Goal: Navigation & Orientation: Find specific page/section

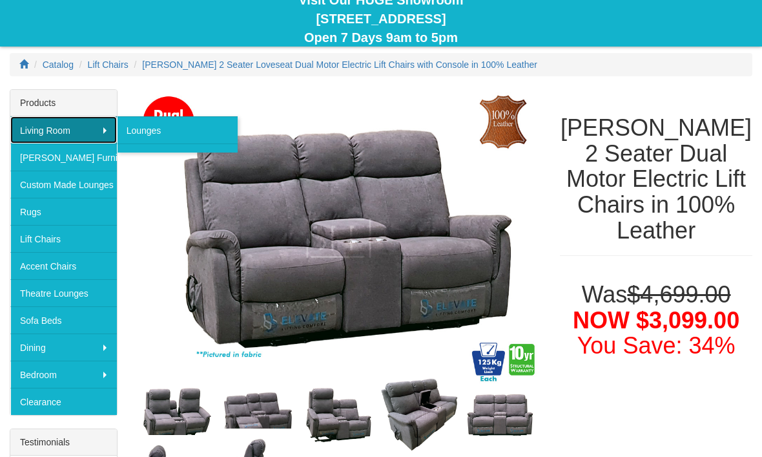
scroll to position [138, 0]
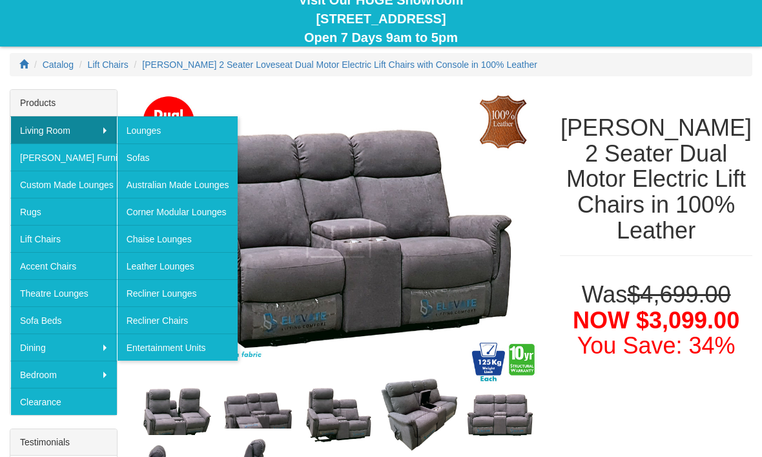
click at [140, 265] on link "Leather Lounges" at bounding box center [177, 265] width 121 height 27
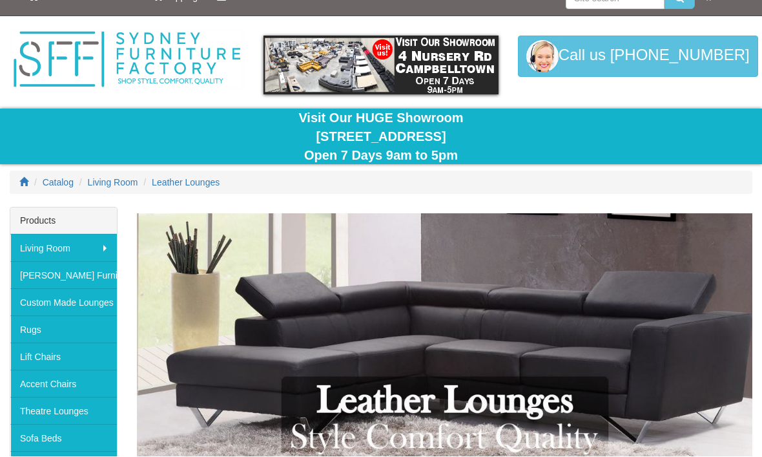
scroll to position [20, 0]
click at [108, 180] on span "Living Room" at bounding box center [113, 182] width 50 height 10
